Goal: Task Accomplishment & Management: Use online tool/utility

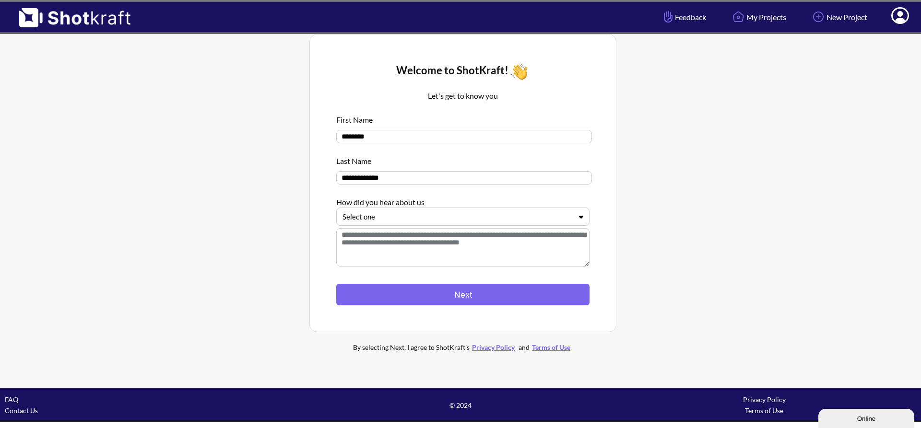
click at [580, 221] on icon at bounding box center [581, 216] width 14 height 7
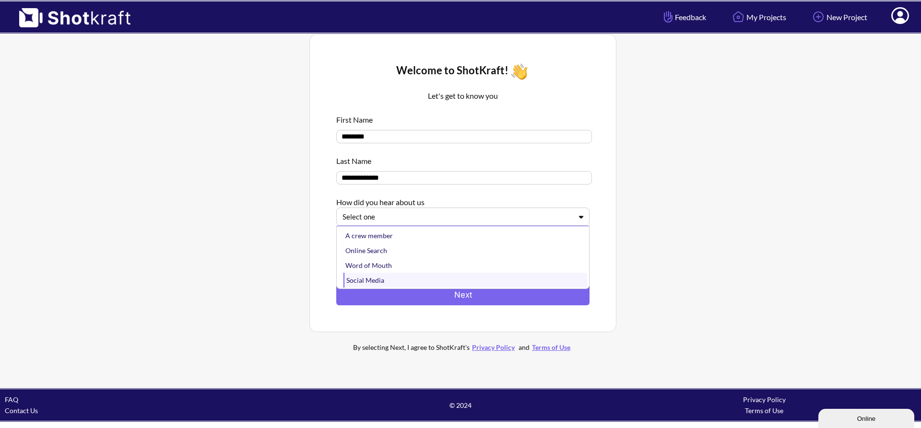
scroll to position [16, 0]
click at [383, 270] on div "Social Media" at bounding box center [465, 264] width 244 height 15
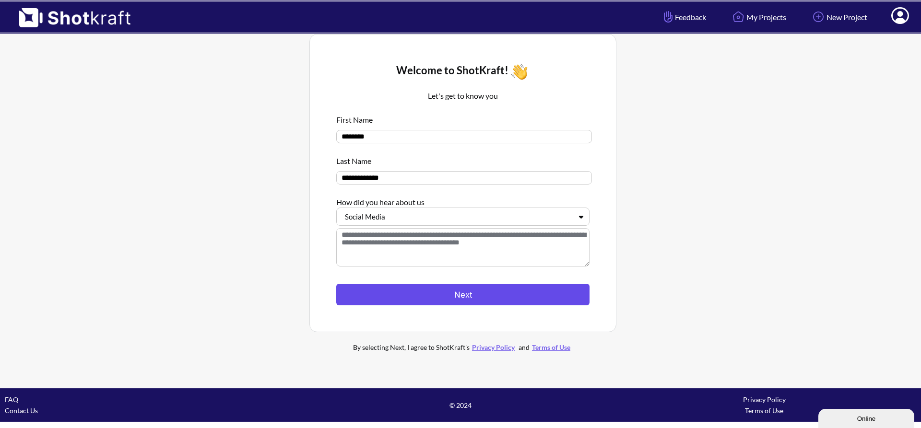
click at [461, 297] on button "Next" at bounding box center [462, 295] width 253 height 22
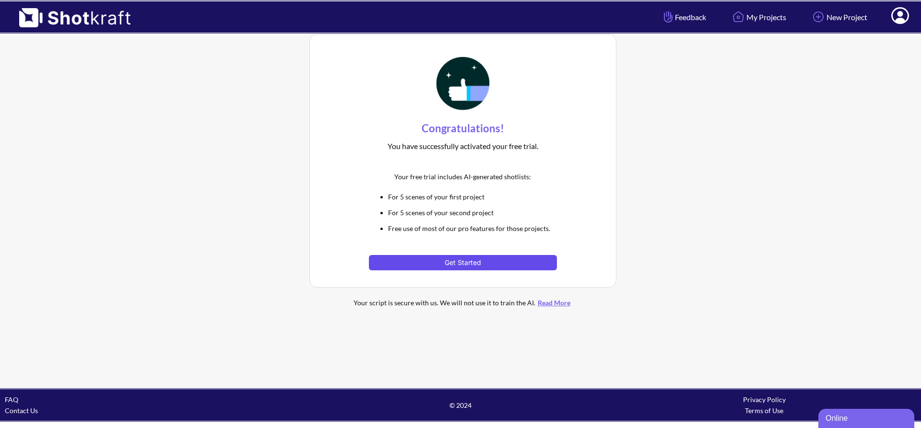
click at [484, 260] on button "Get Started" at bounding box center [463, 262] width 188 height 15
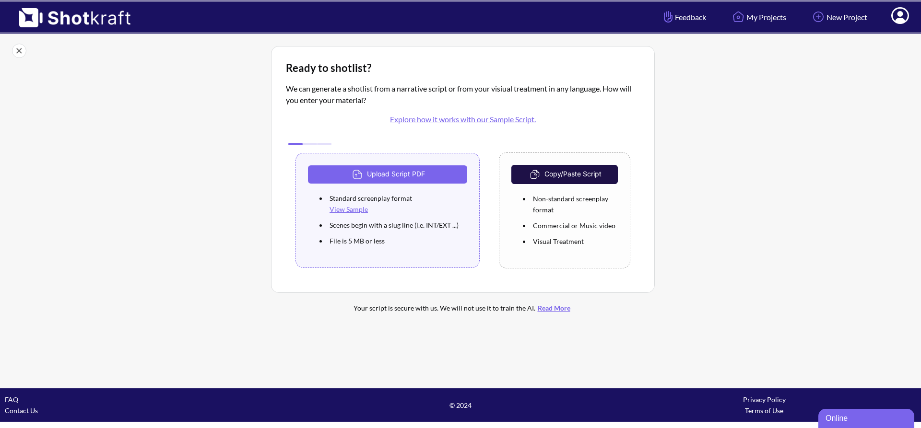
click at [467, 123] on link "Explore how it works with our Sample Script." at bounding box center [463, 119] width 146 height 9
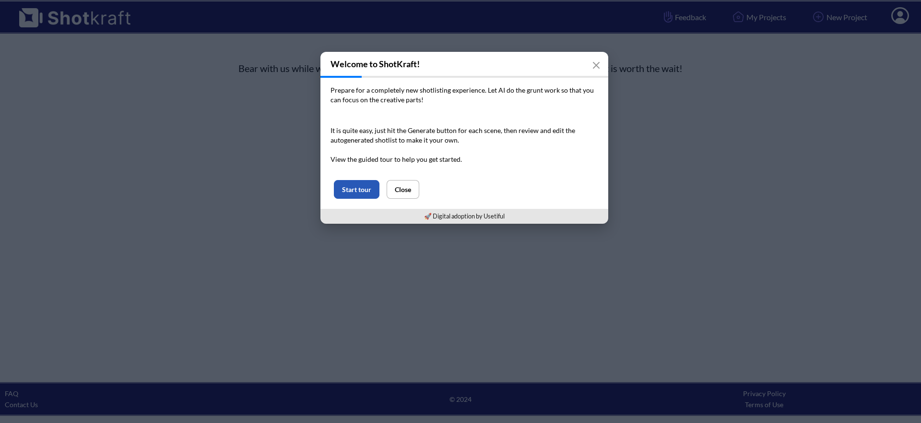
click at [372, 189] on button "Start tour" at bounding box center [357, 189] width 46 height 19
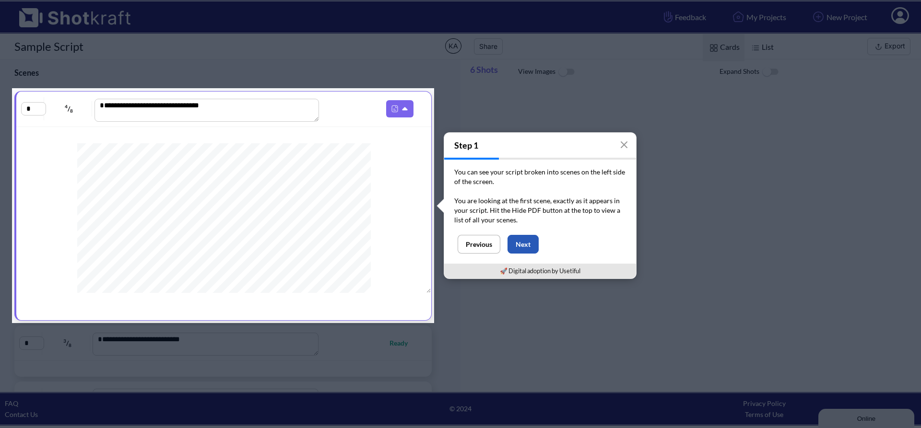
click at [527, 244] on button "Next" at bounding box center [522, 244] width 31 height 19
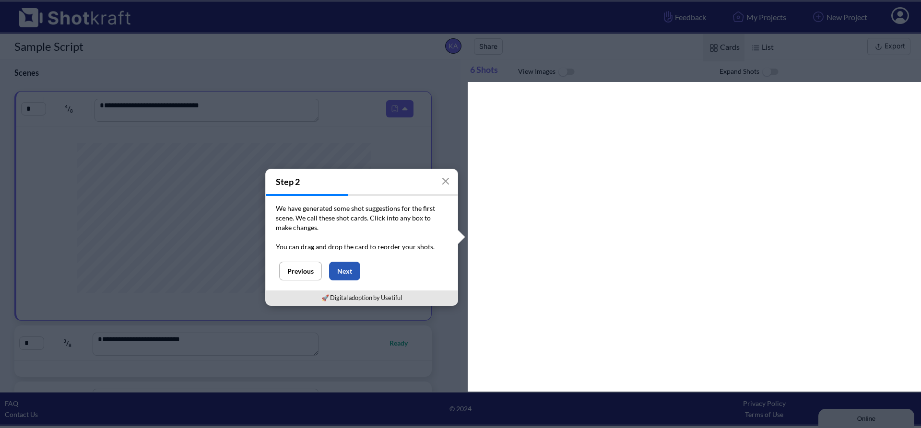
click at [348, 269] on button "Next" at bounding box center [344, 271] width 31 height 19
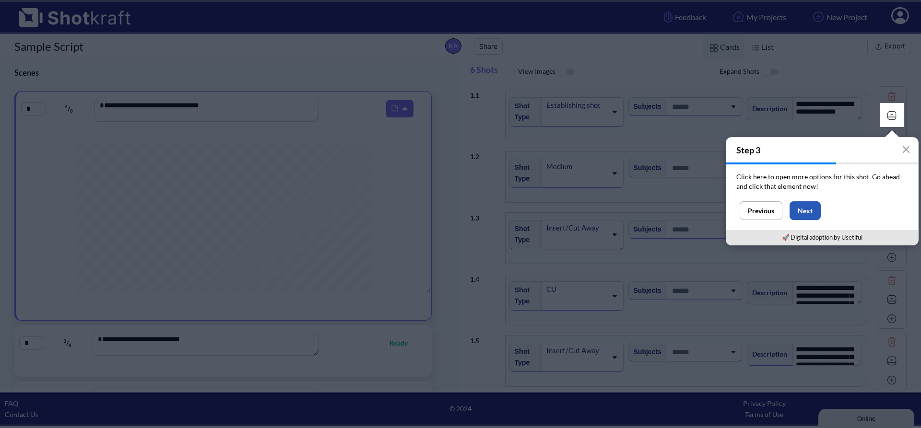
click at [803, 204] on button "Next" at bounding box center [805, 210] width 31 height 19
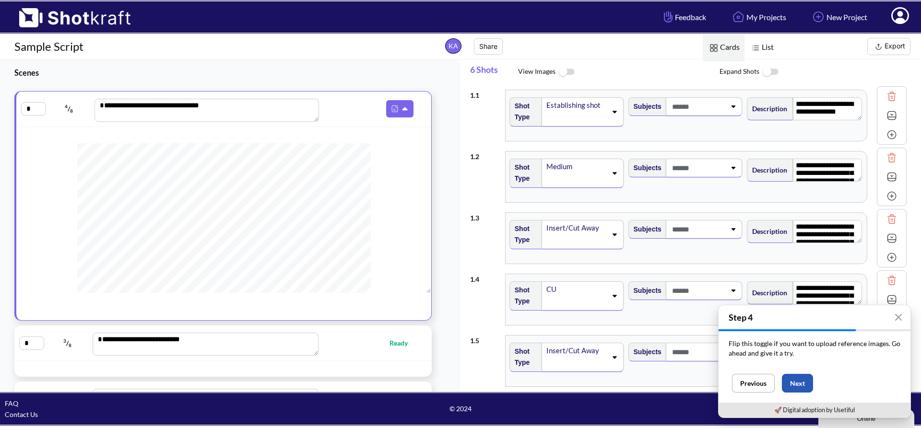
click at [791, 385] on button "Next" at bounding box center [797, 383] width 31 height 19
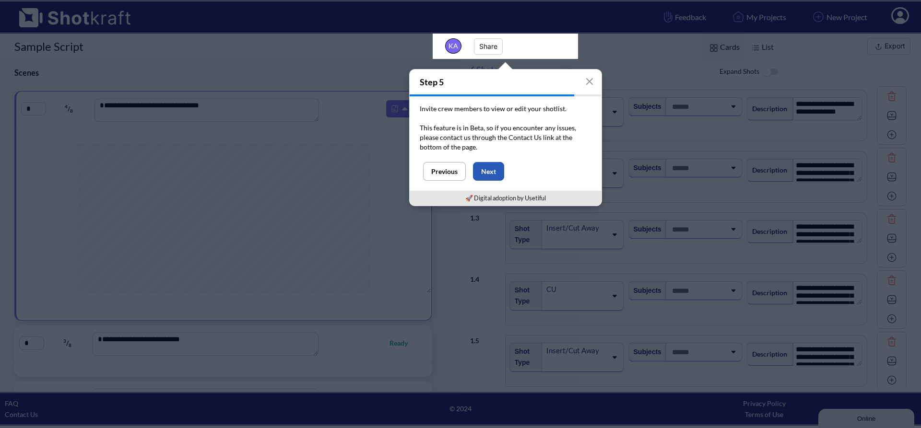
click at [488, 180] on button "Next" at bounding box center [488, 171] width 31 height 19
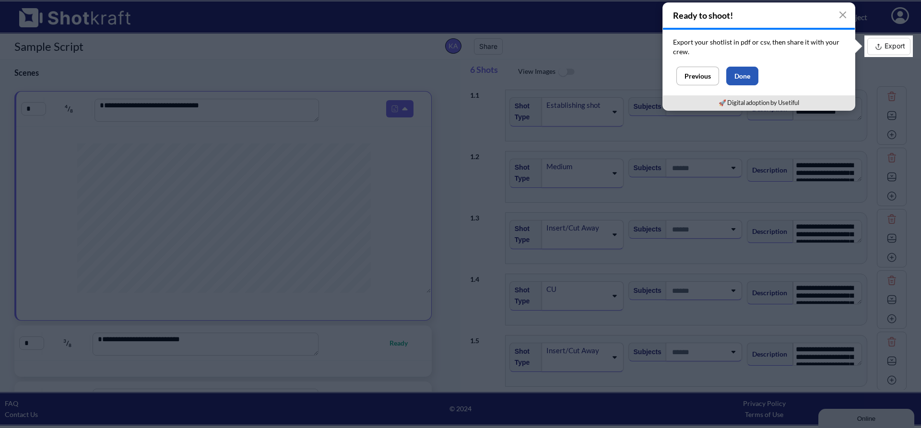
click at [754, 67] on button "Done" at bounding box center [742, 76] width 32 height 19
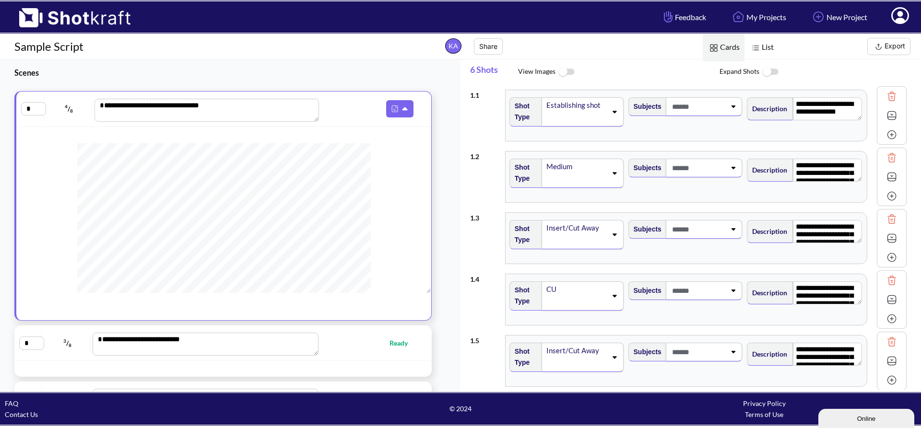
click at [562, 72] on img at bounding box center [566, 72] width 22 height 21
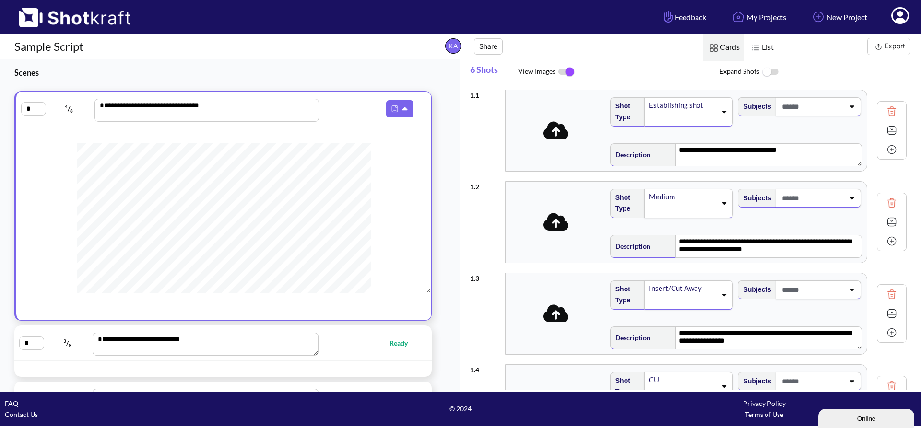
click at [562, 72] on img at bounding box center [566, 72] width 22 height 20
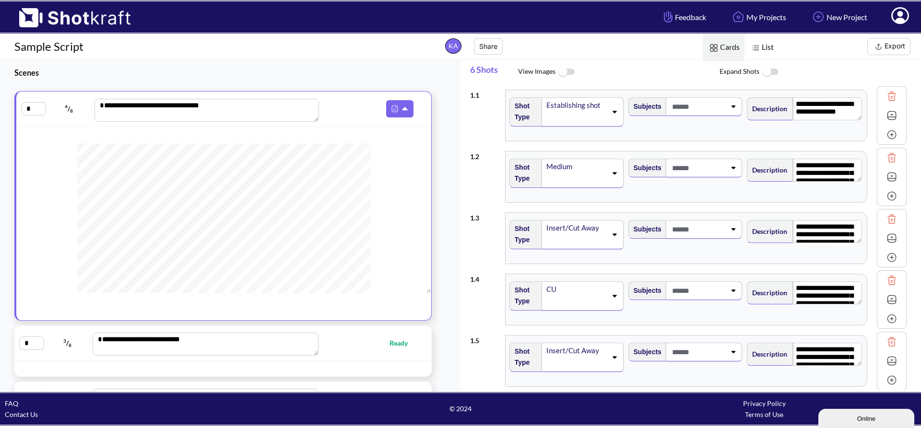
click at [562, 72] on img at bounding box center [566, 72] width 22 height 21
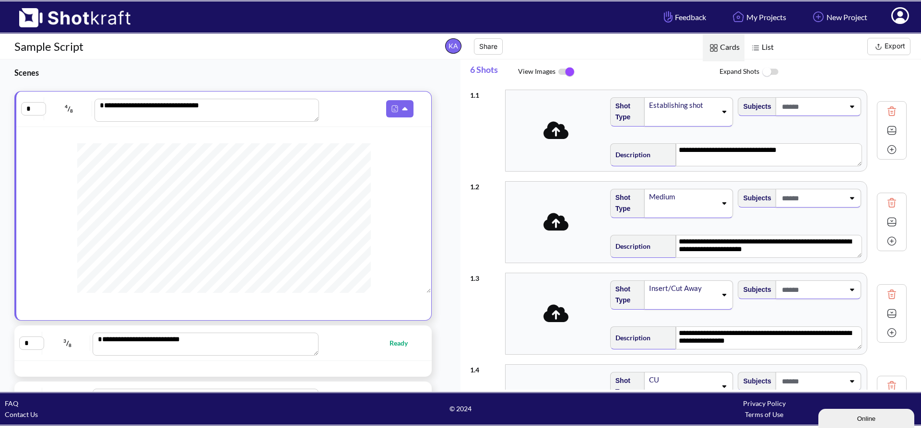
click at [764, 53] on span "List" at bounding box center [761, 47] width 34 height 27
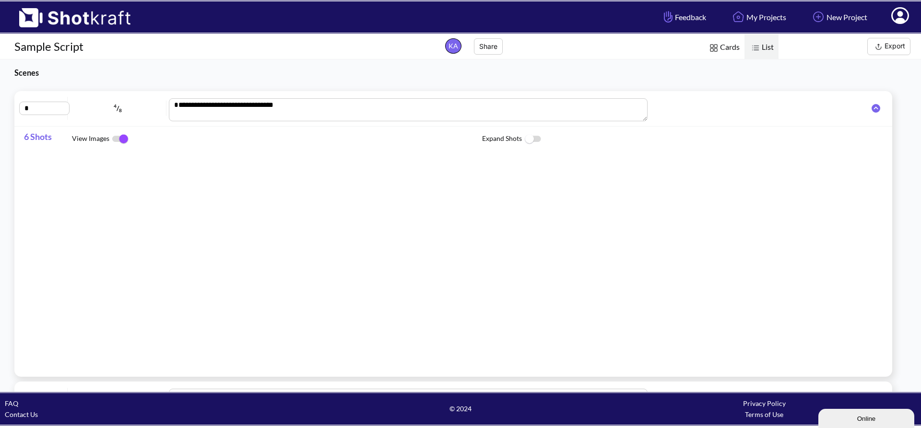
click at [720, 51] on span "Cards" at bounding box center [724, 47] width 42 height 27
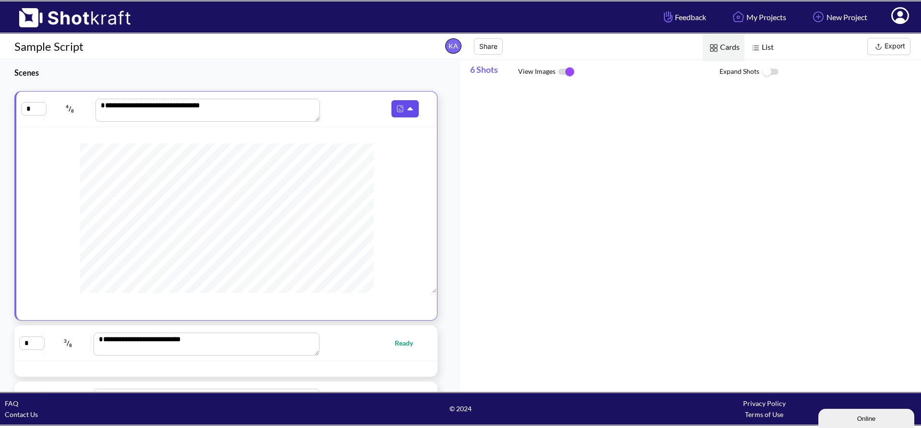
click at [408, 110] on icon at bounding box center [410, 108] width 5 height 3
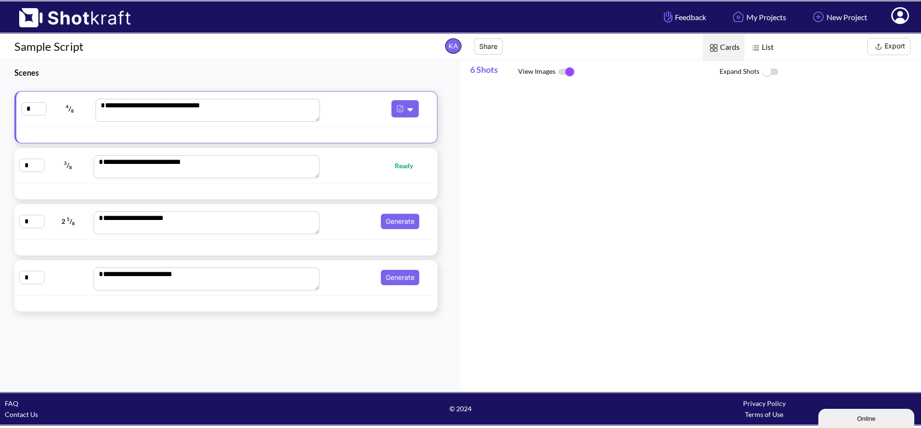
click at [410, 169] on span "Ready" at bounding box center [409, 165] width 28 height 11
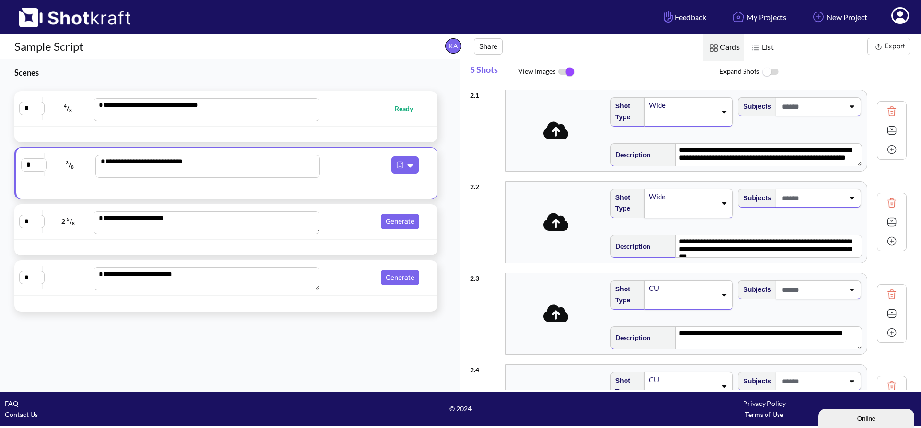
click at [375, 117] on div "**********" at bounding box center [225, 108] width 413 height 25
type textarea "**********"
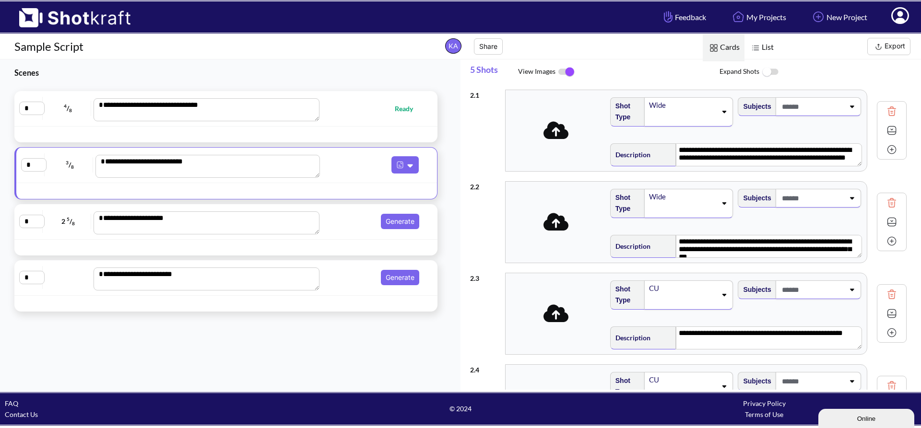
type textarea "**********"
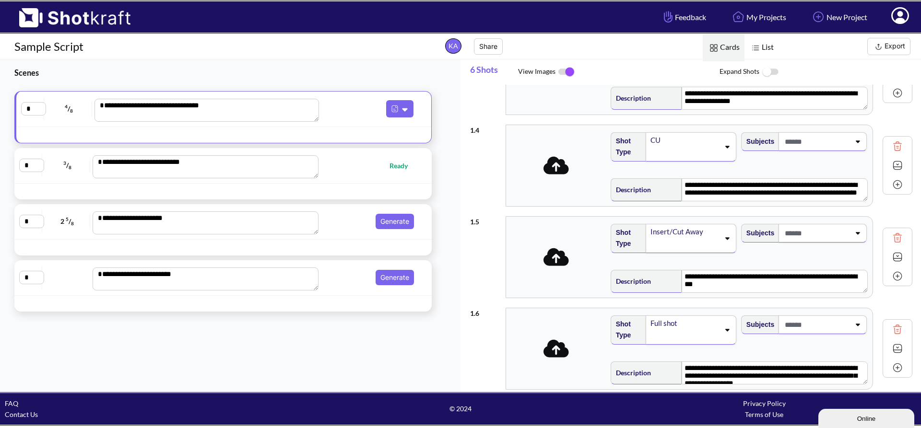
scroll to position [283, 0]
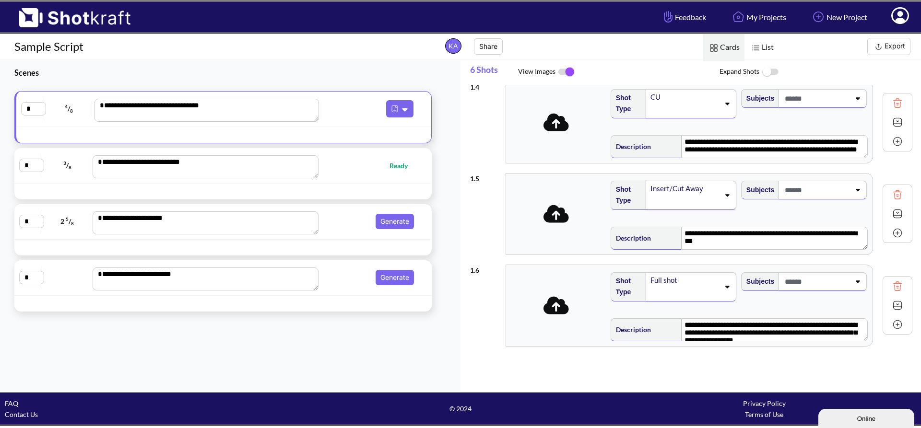
click at [891, 322] on img at bounding box center [897, 325] width 14 height 14
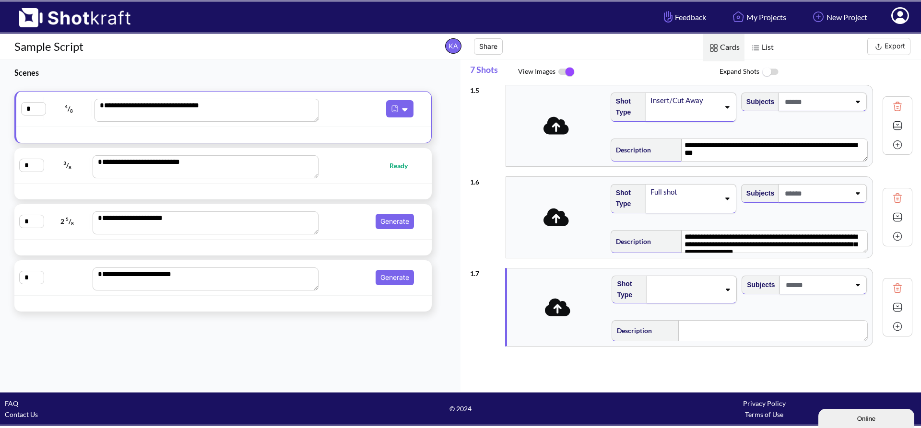
click at [893, 330] on img at bounding box center [897, 326] width 14 height 14
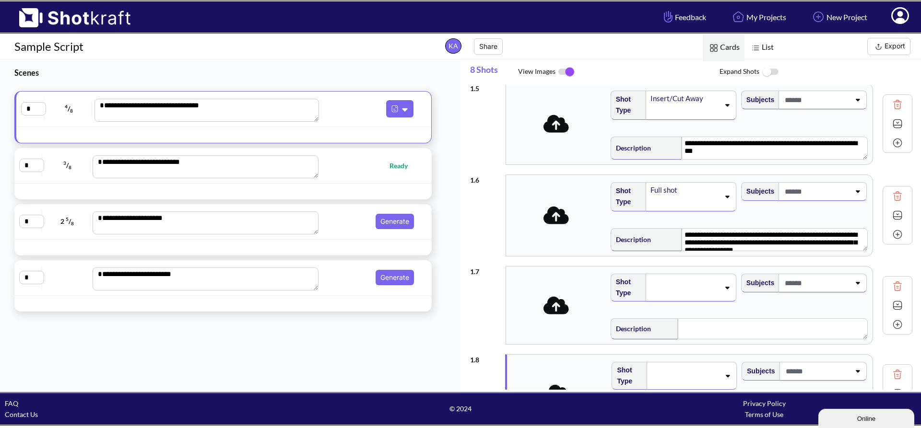
scroll to position [463, 0]
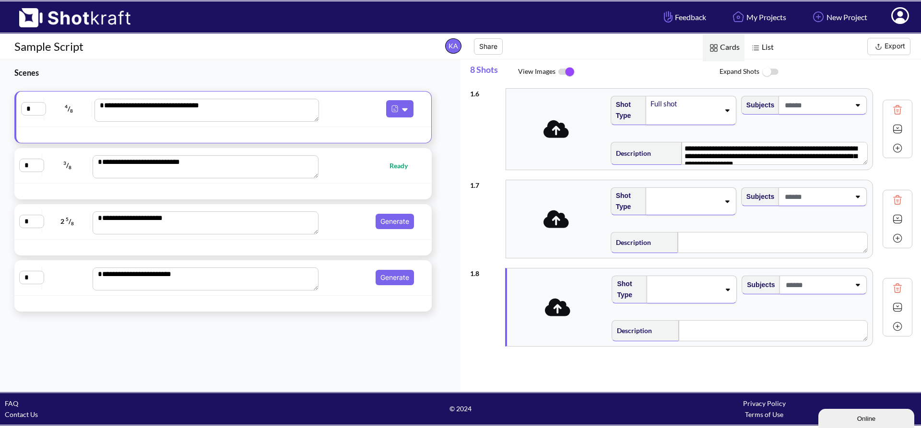
click at [890, 327] on img at bounding box center [897, 326] width 14 height 14
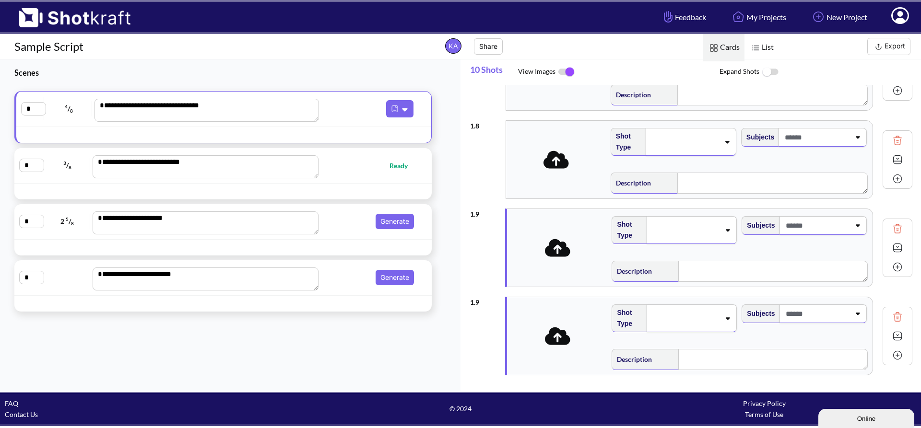
scroll to position [644, 0]
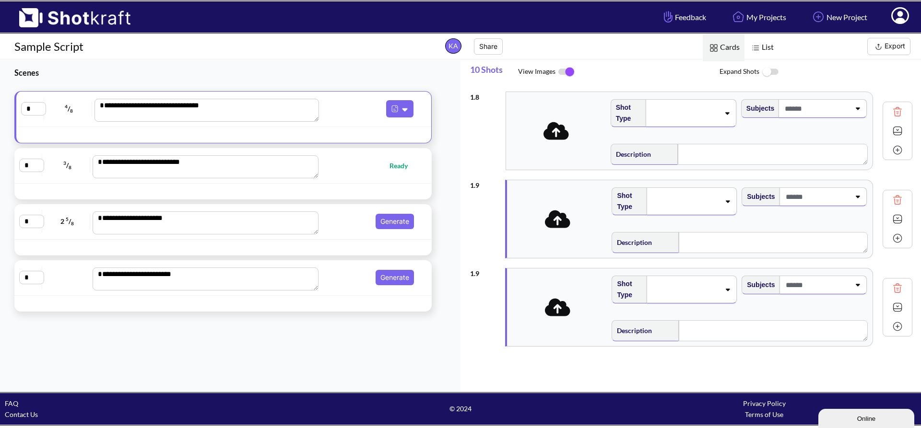
click at [890, 326] on img at bounding box center [897, 326] width 14 height 14
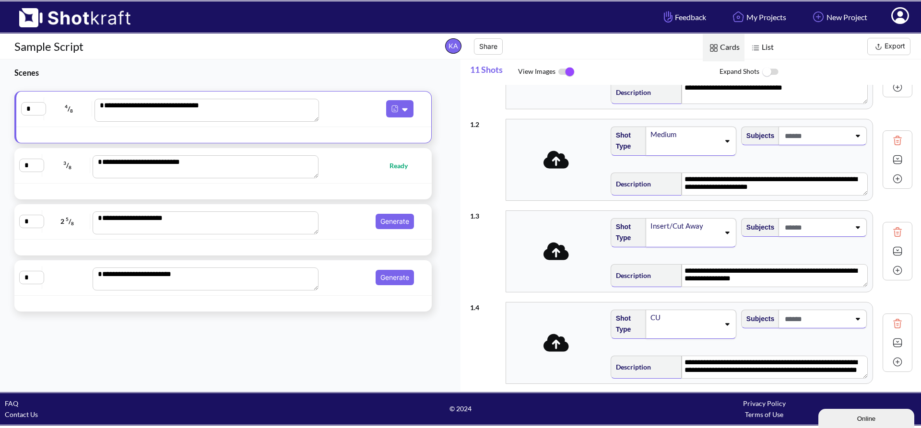
scroll to position [0, 0]
